Goal: Navigation & Orientation: Find specific page/section

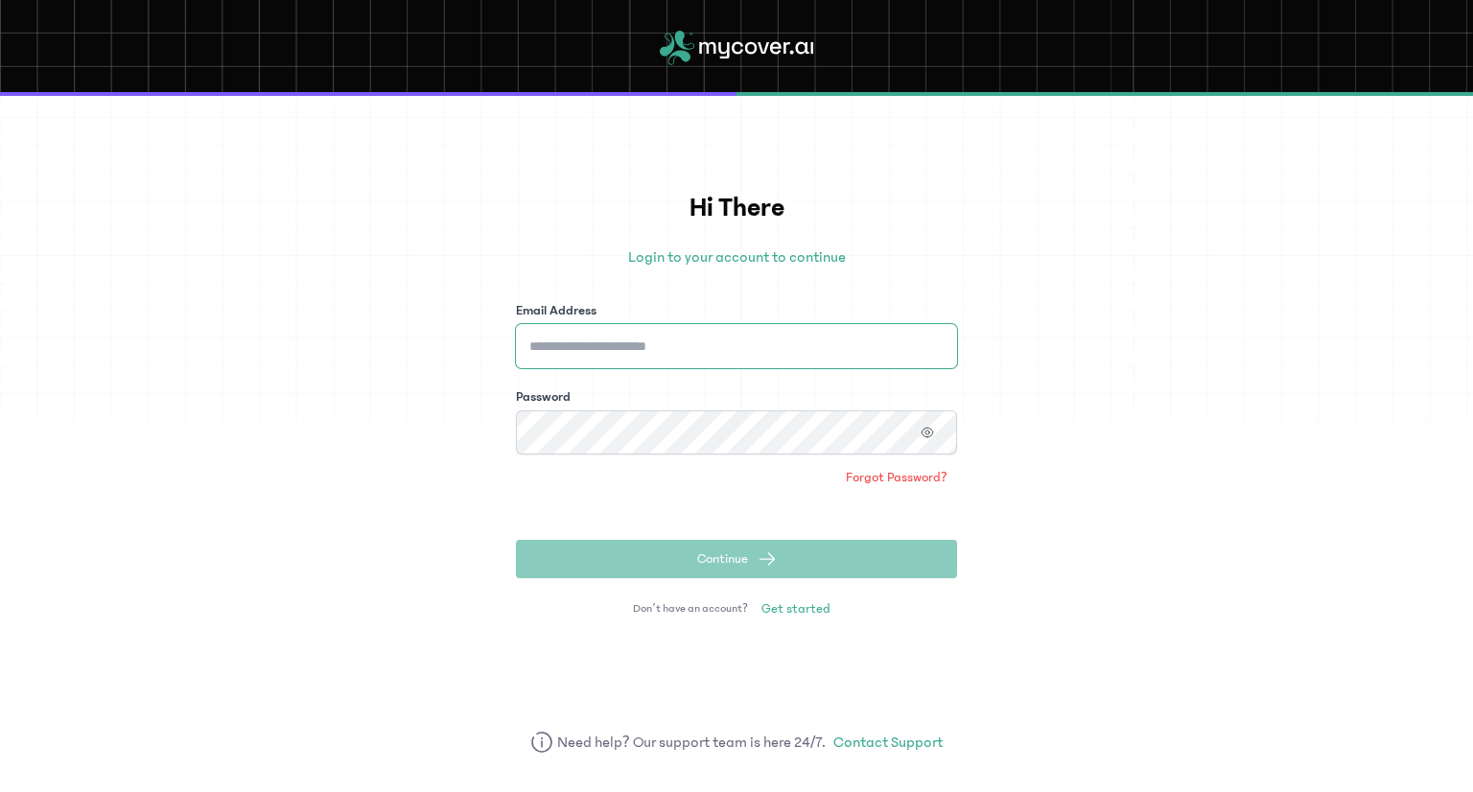
type input "**********"
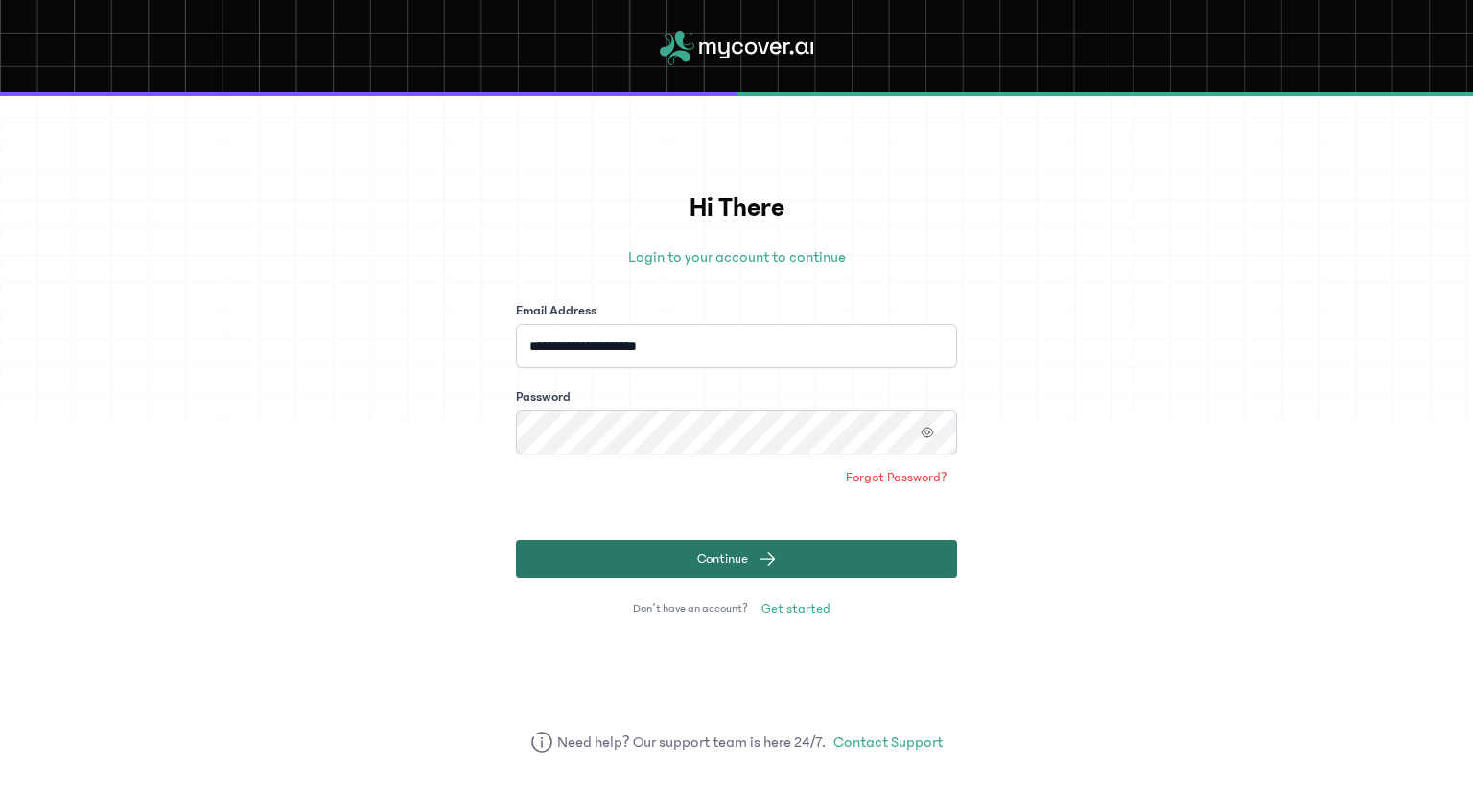
click at [771, 569] on button "Continue" at bounding box center [736, 559] width 441 height 38
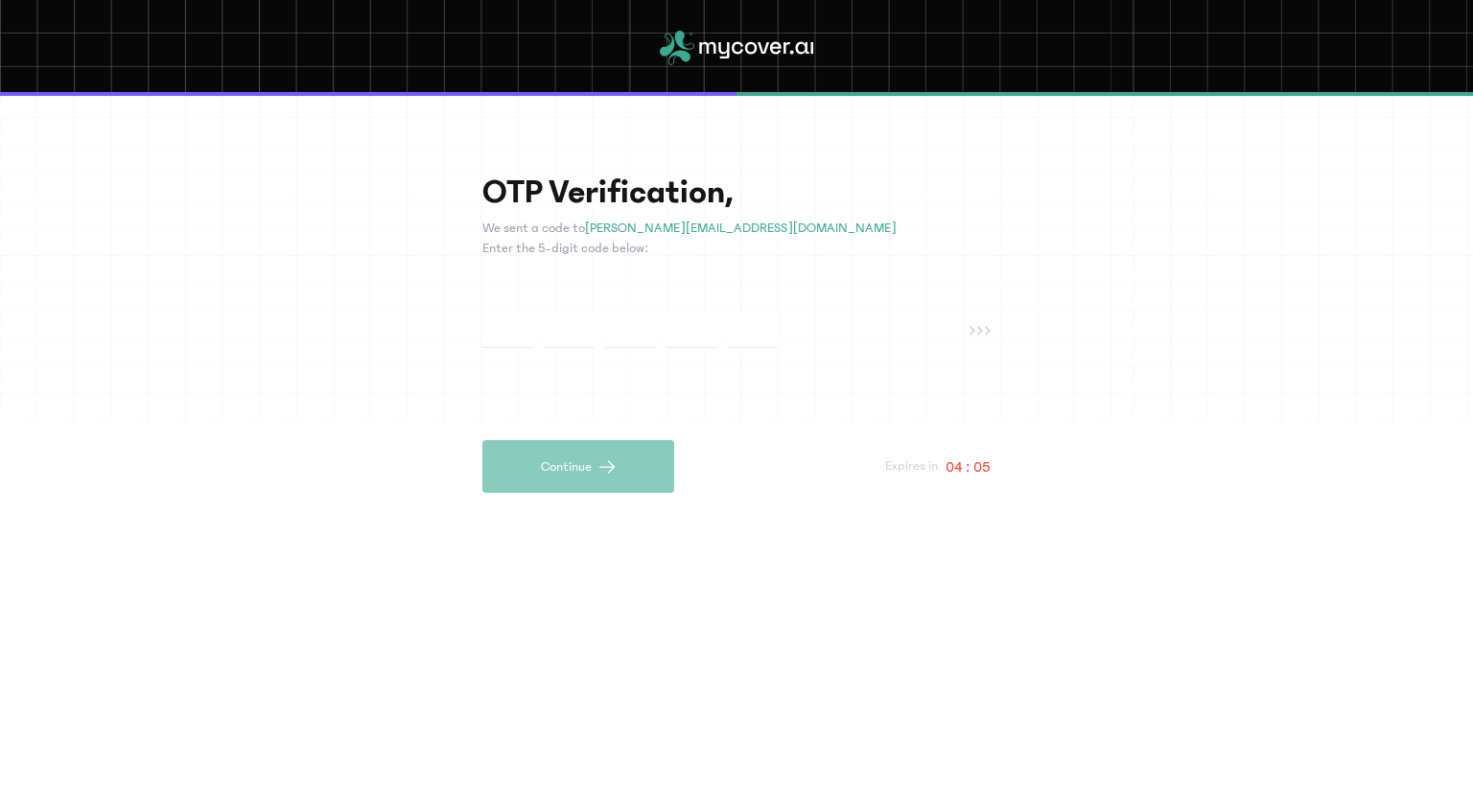
type input "*"
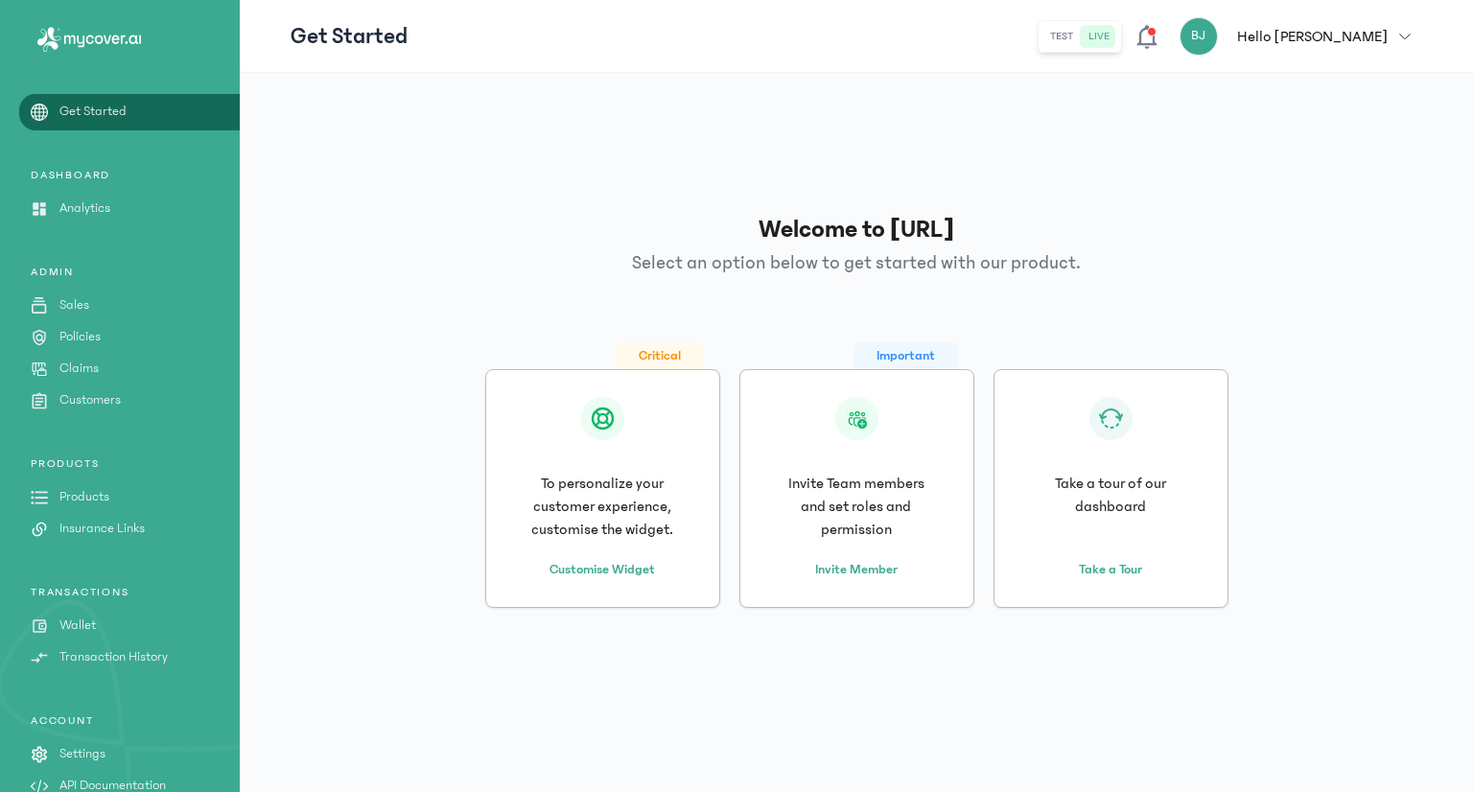
click at [72, 365] on p "Claims" at bounding box center [78, 369] width 39 height 20
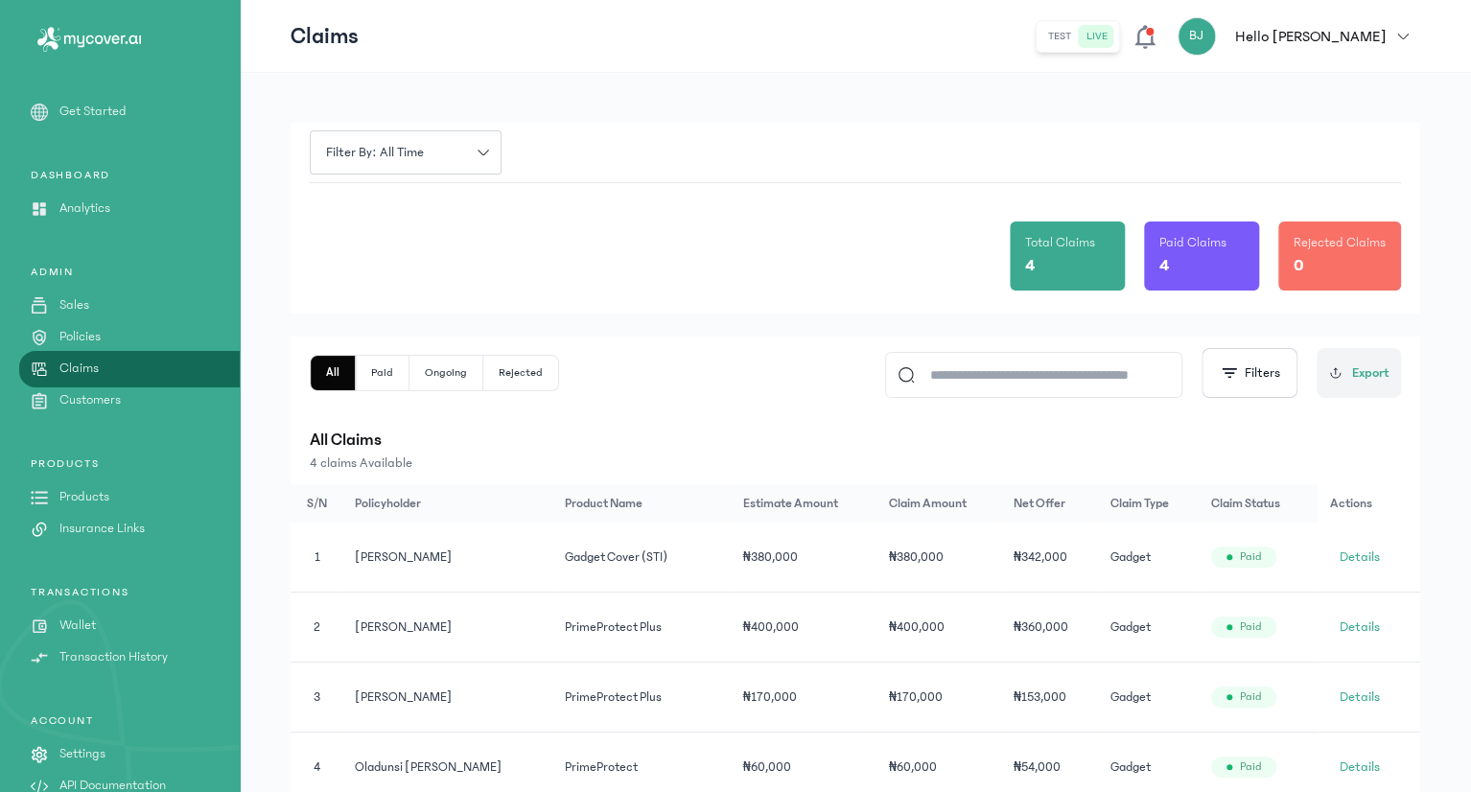
click at [76, 308] on p "Sales" at bounding box center [74, 305] width 30 height 20
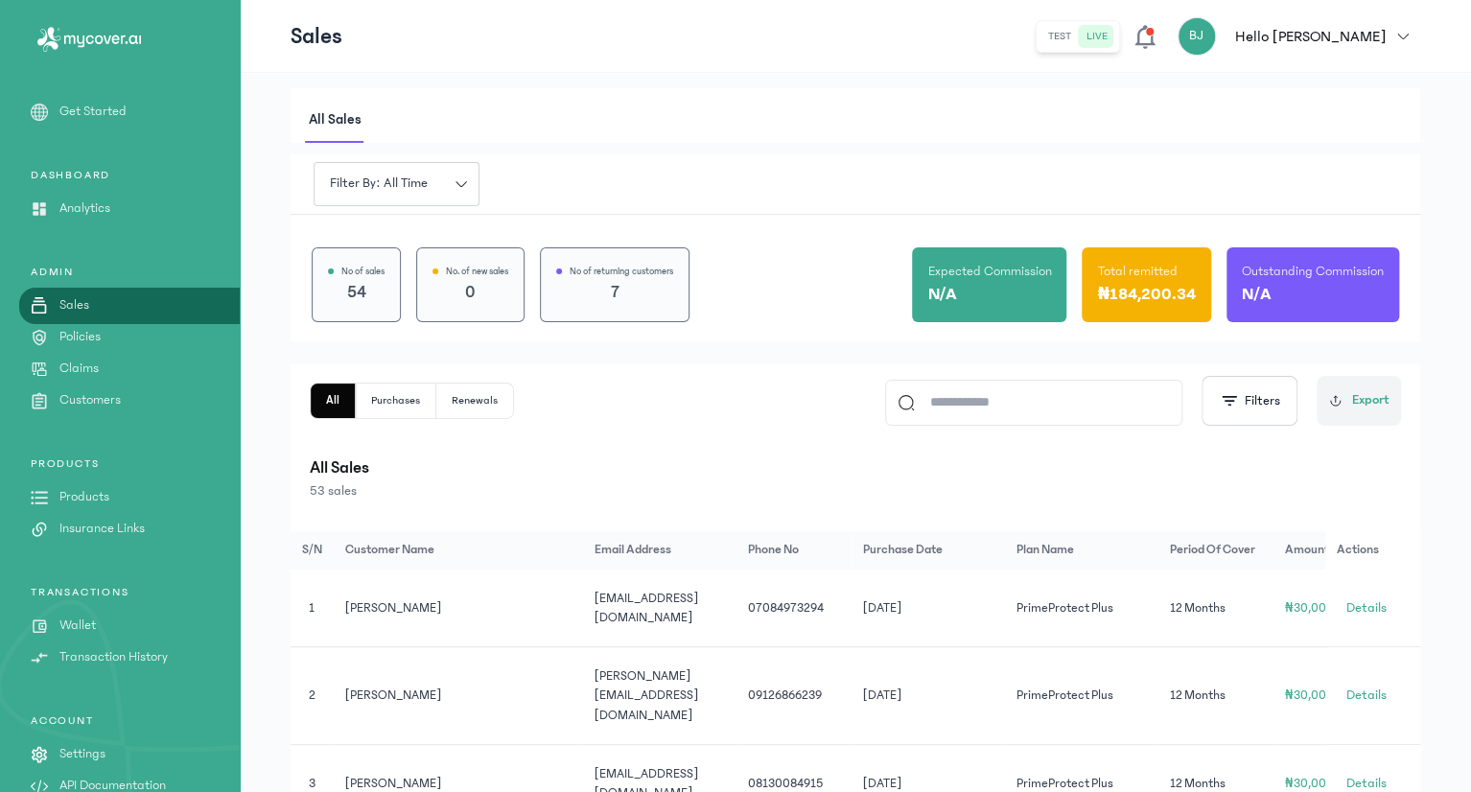
click at [96, 335] on p "Policies" at bounding box center [79, 337] width 41 height 20
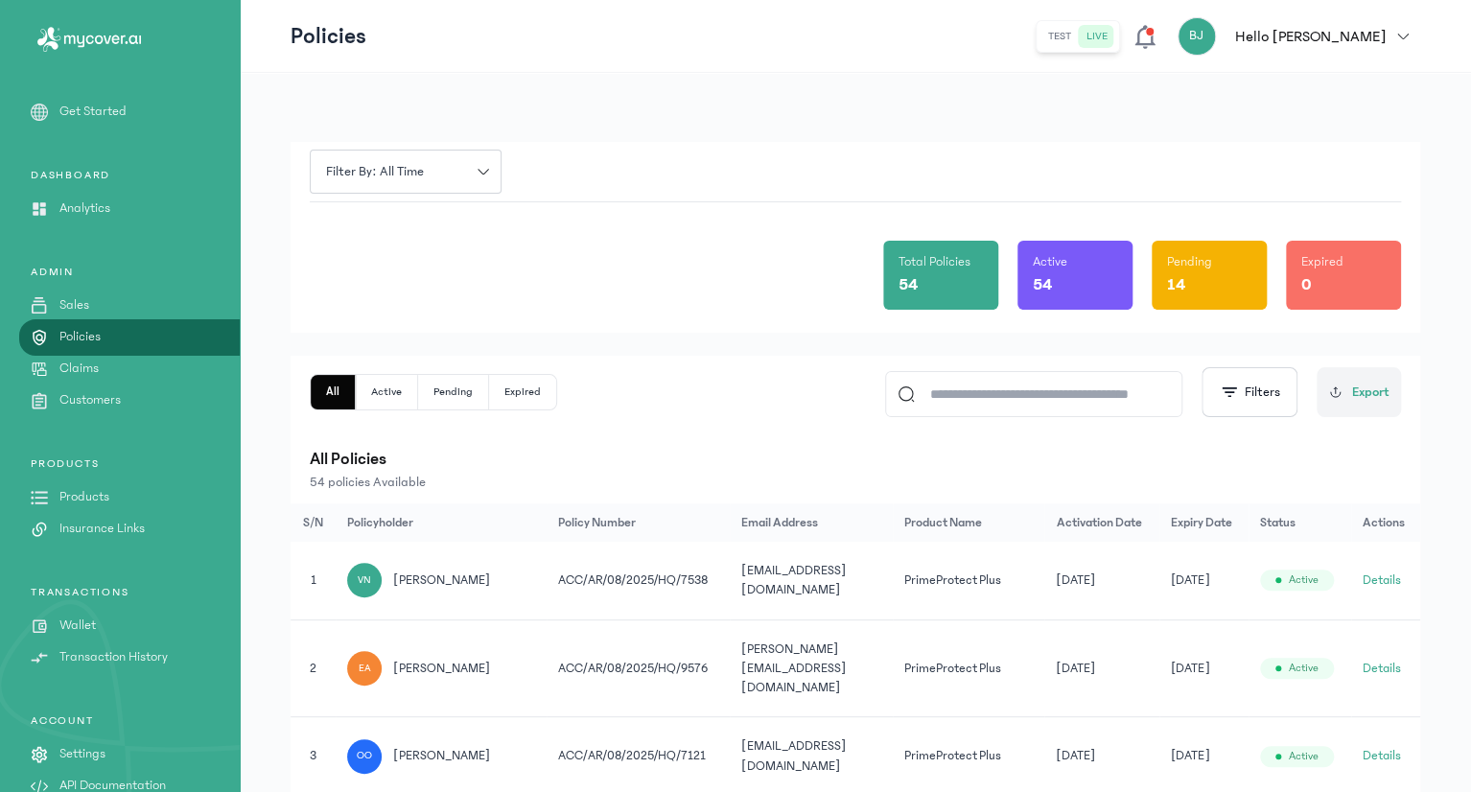
click at [151, 372] on link "Claims" at bounding box center [120, 369] width 240 height 20
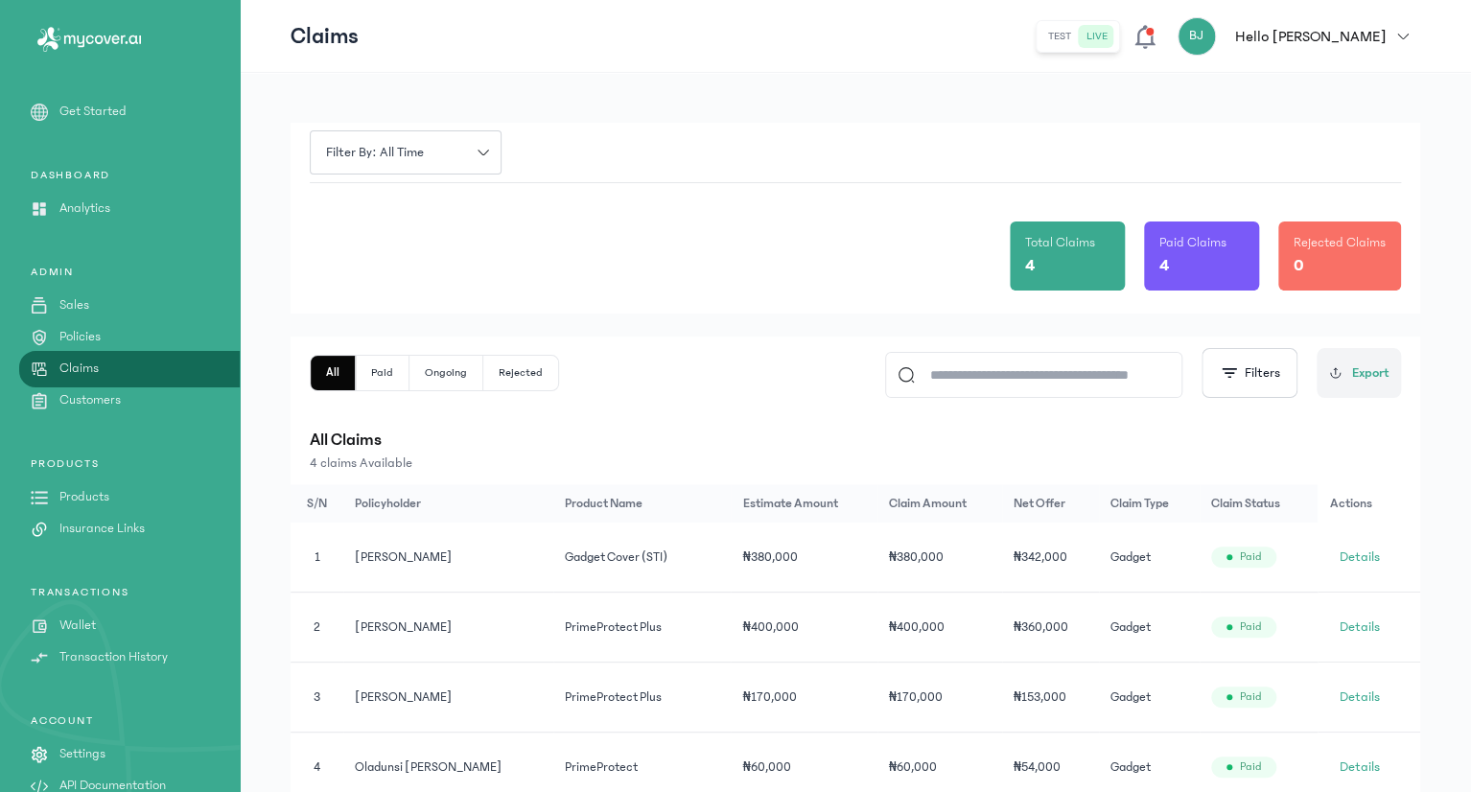
scroll to position [31, 0]
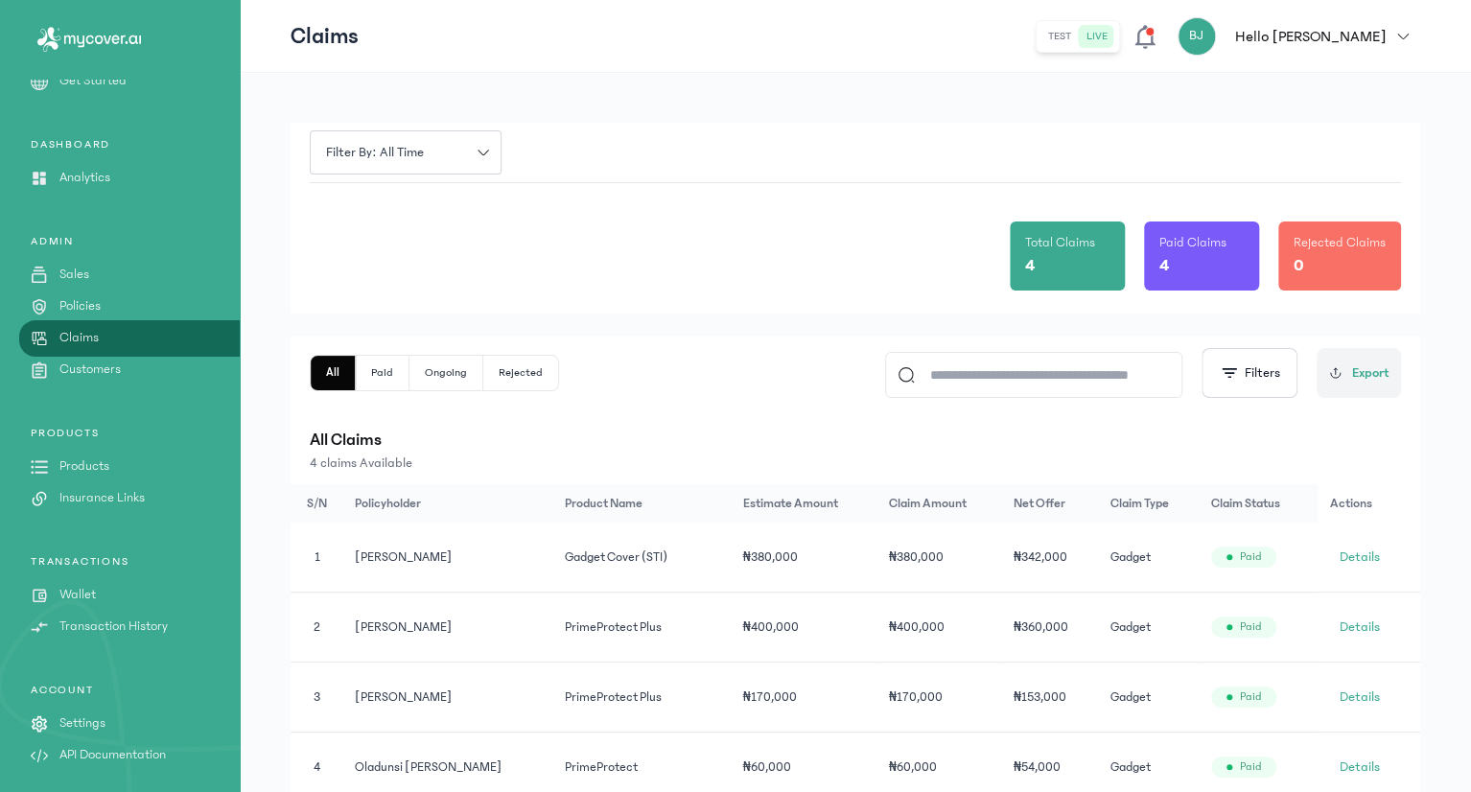
click at [105, 474] on p "Products" at bounding box center [84, 466] width 50 height 20
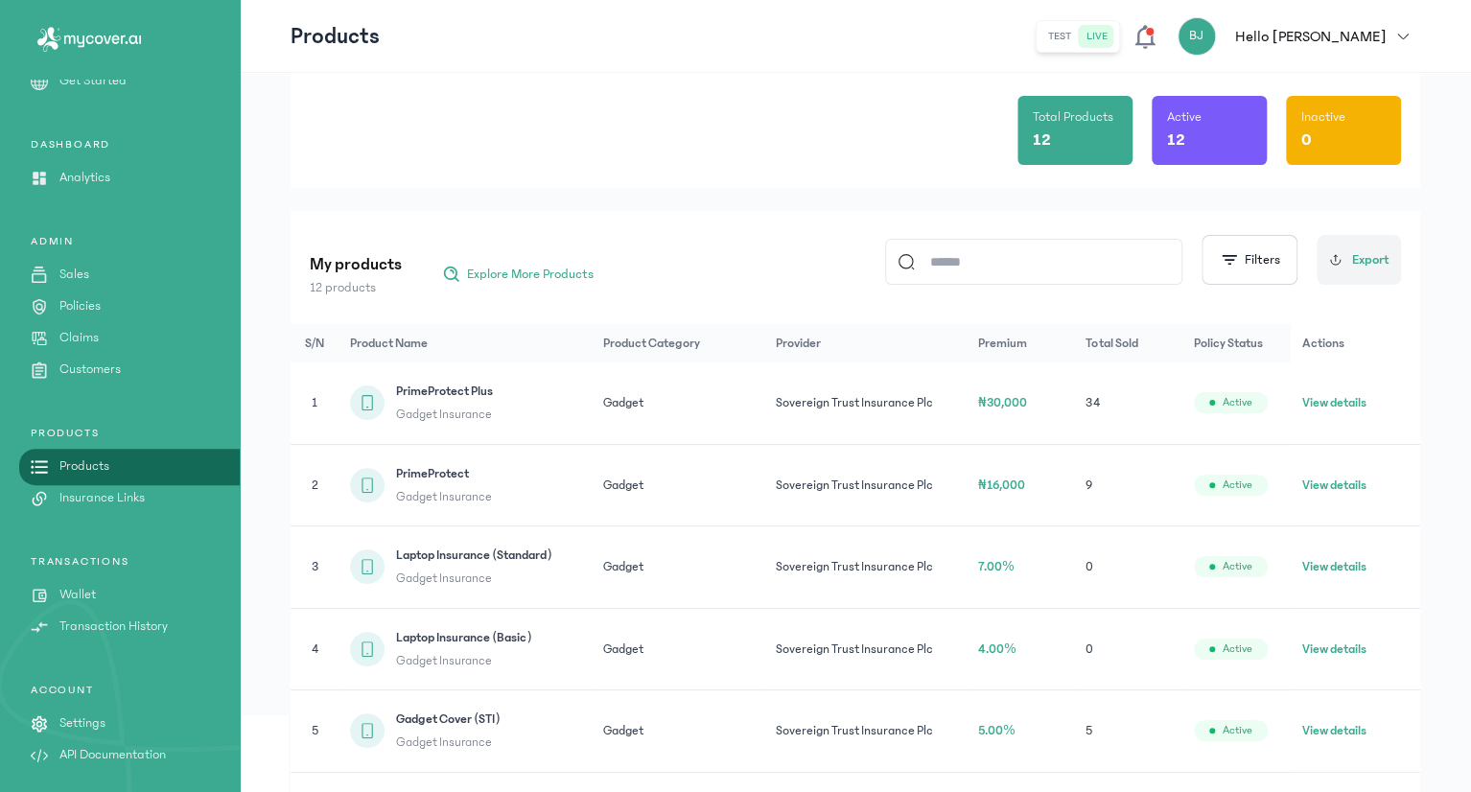
scroll to position [157, 0]
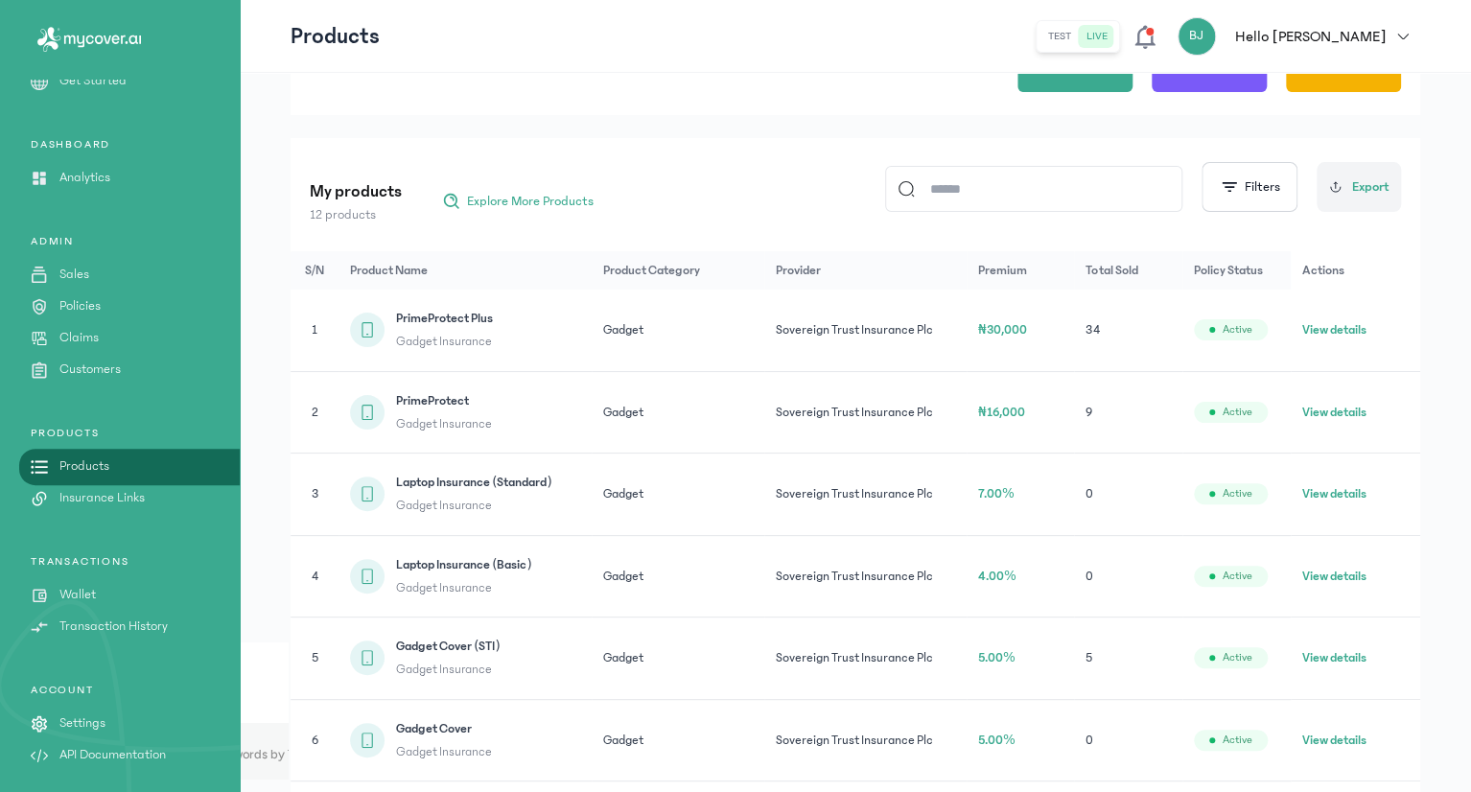
click at [81, 274] on p "Sales" at bounding box center [74, 275] width 30 height 20
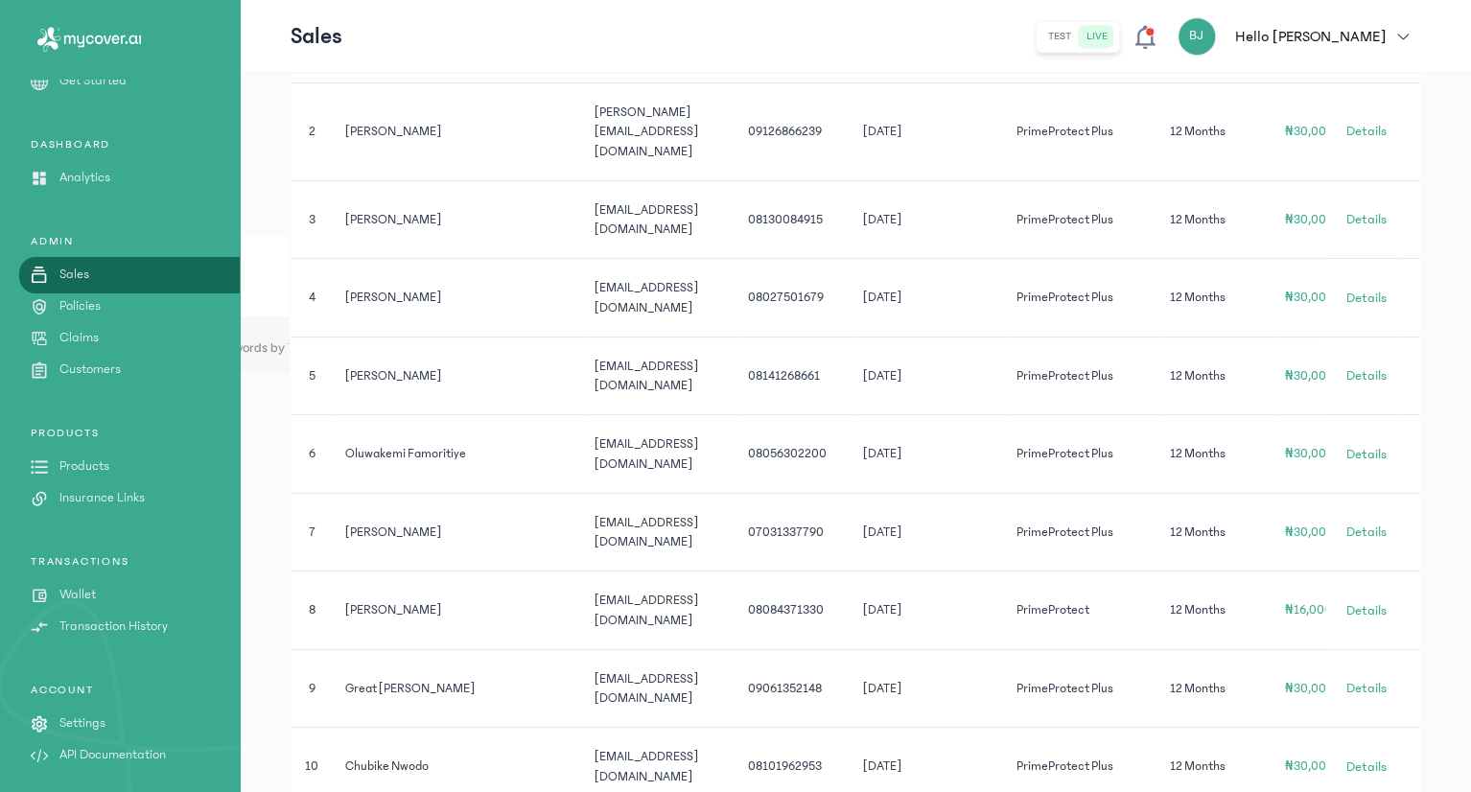
scroll to position [578, 0]
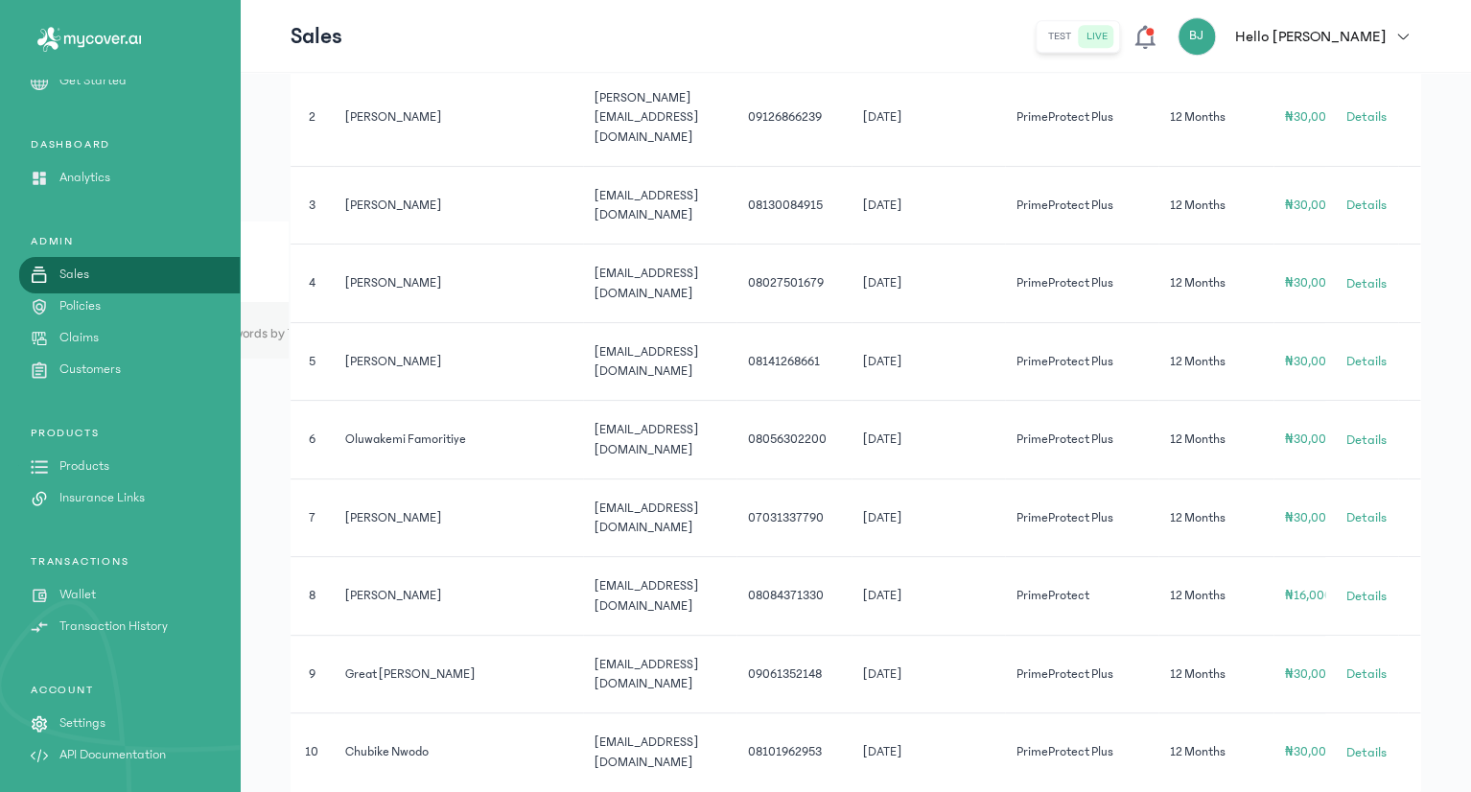
click at [80, 500] on p "Insurance Links" at bounding box center [101, 498] width 85 height 20
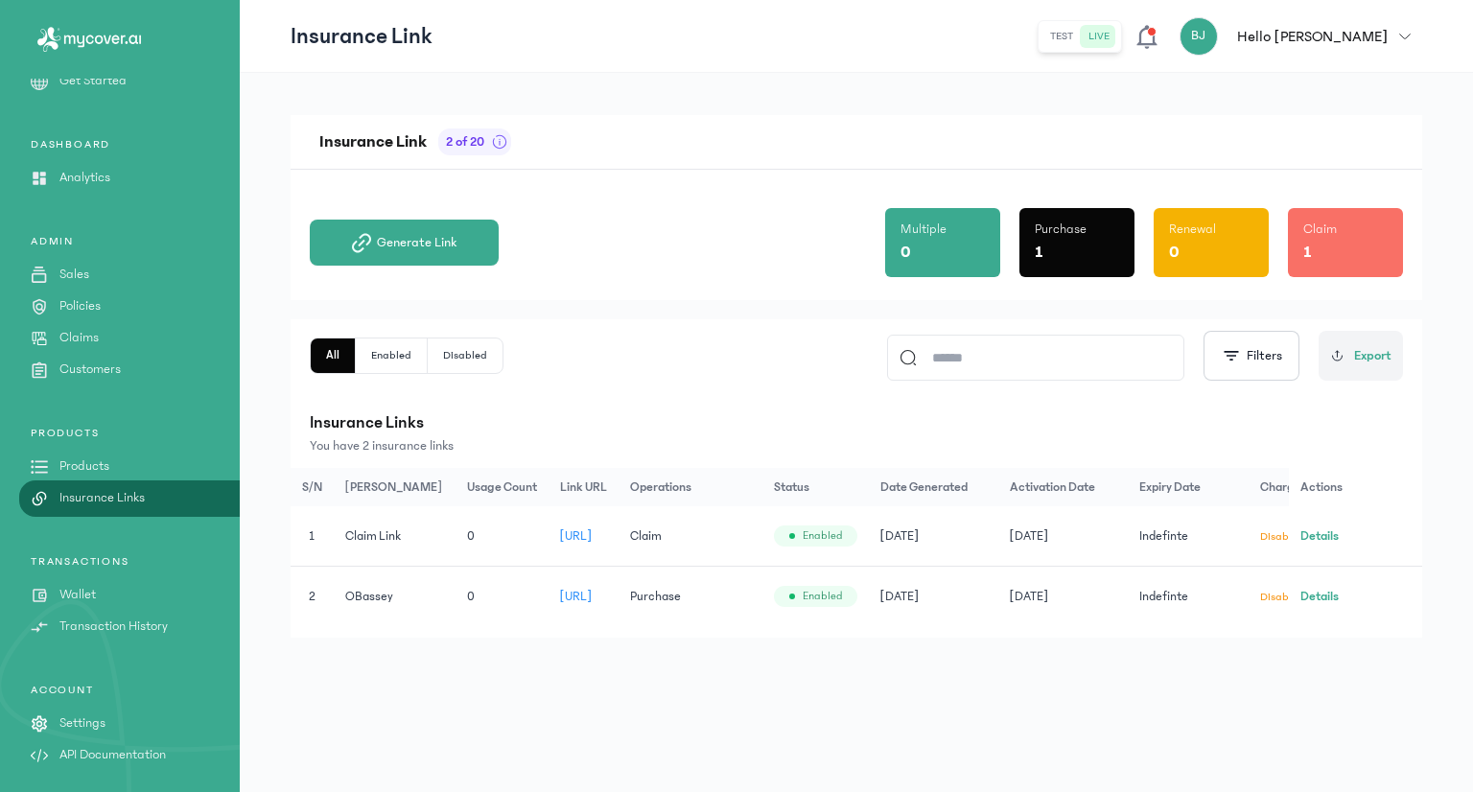
click at [593, 534] on span "[URL]" at bounding box center [576, 535] width 33 height 13
